Goal: Transaction & Acquisition: Purchase product/service

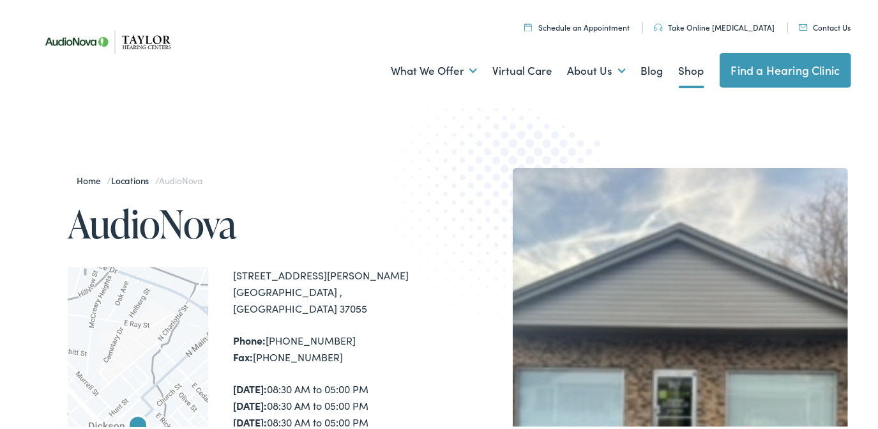
click at [686, 73] on link "Shop" at bounding box center [692, 68] width 26 height 47
click at [680, 70] on link "Shop" at bounding box center [692, 68] width 26 height 47
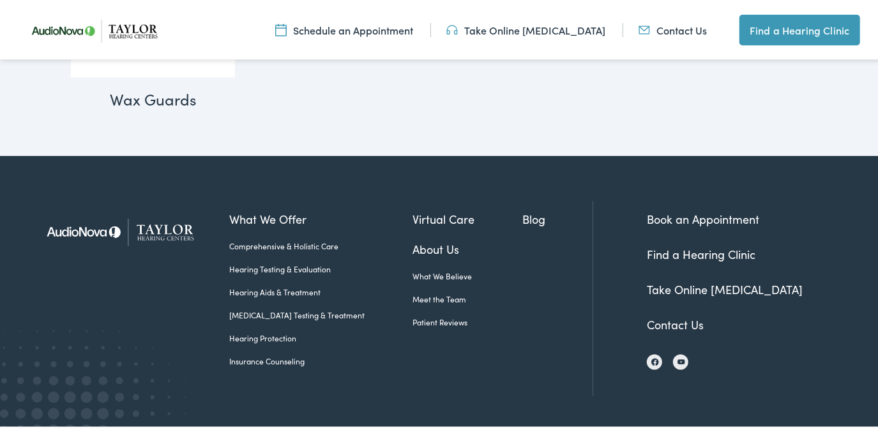
scroll to position [1800, 0]
